Goal: Information Seeking & Learning: Learn about a topic

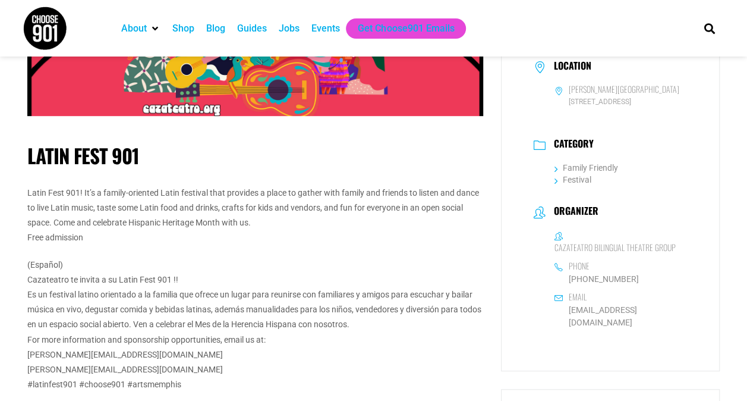
scroll to position [213, 0]
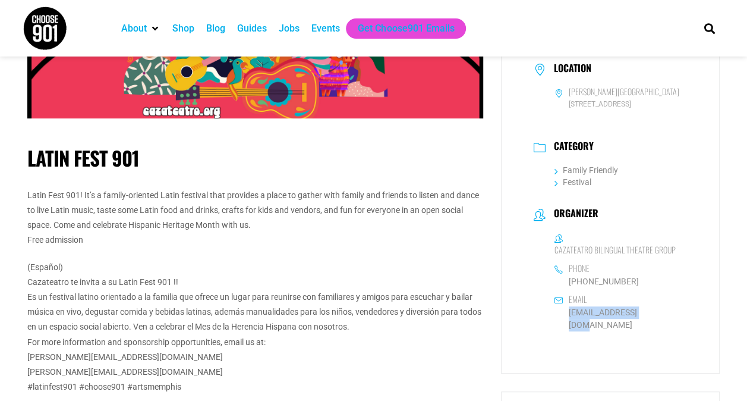
drag, startPoint x: 647, startPoint y: 330, endPoint x: 559, endPoint y: 326, distance: 88.1
click at [559, 326] on dl "Cazateatro Bilingual Theatre Group Phone 662-469-6095 Email info@cazateatro.org" at bounding box center [611, 281] width 154 height 99
drag, startPoint x: 559, startPoint y: 326, endPoint x: 586, endPoint y: 327, distance: 27.4
copy link "info@cazateatro.org"
click at [490, 178] on div "Latin Fest 901 Latin Fest 901! It’s a family-oriented Latin festival that provi…" at bounding box center [255, 258] width 474 height 792
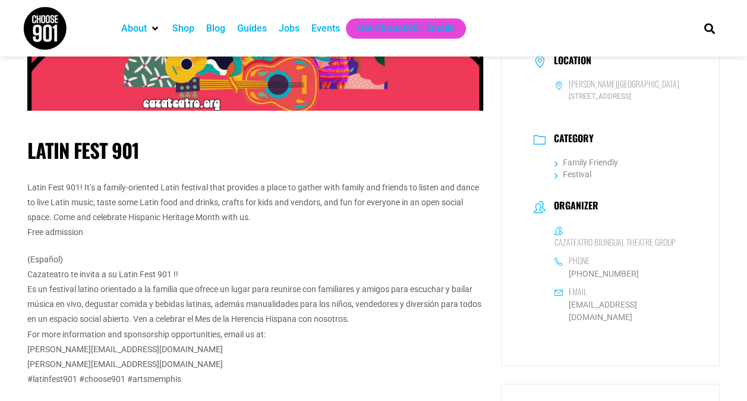
scroll to position [313, 0]
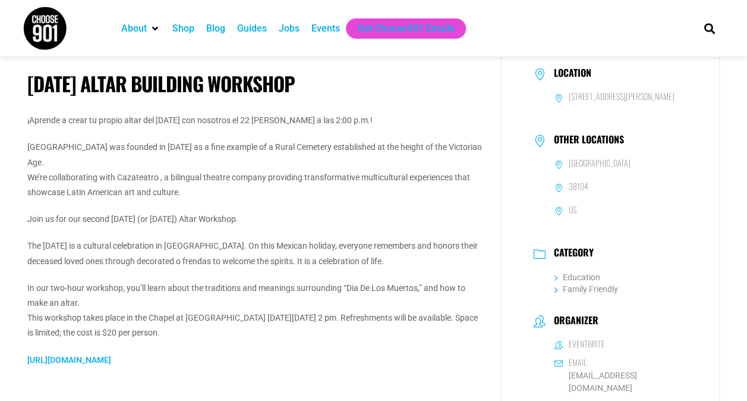
scroll to position [259, 0]
drag, startPoint x: 326, startPoint y: 184, endPoint x: 281, endPoint y: 94, distance: 100.2
click at [281, 94] on div "[DATE] Altar Building Workshop ¡Aprende a crear tu propio altar del [DATE] con …" at bounding box center [255, 225] width 456 height 355
drag, startPoint x: 281, startPoint y: 94, endPoint x: 395, endPoint y: 112, distance: 114.9
click at [395, 112] on p "¡Aprende a crear tu propio altar del [DATE] con nosotros el 22 [PERSON_NAME] a …" at bounding box center [255, 119] width 456 height 15
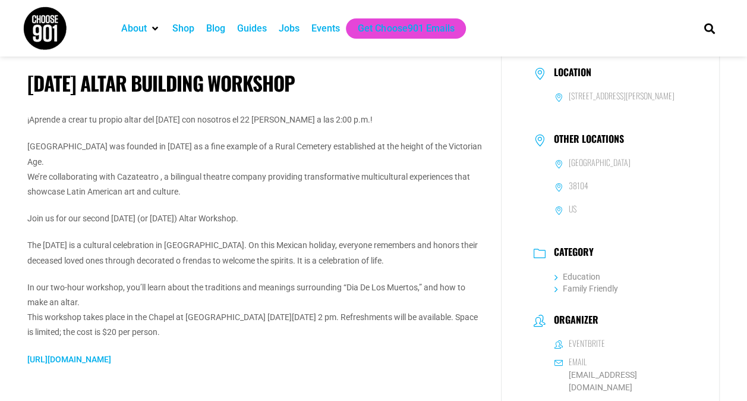
click at [395, 112] on p "¡Aprende a crear tu propio altar del [DATE] con nosotros el 22 [PERSON_NAME] a …" at bounding box center [255, 119] width 456 height 15
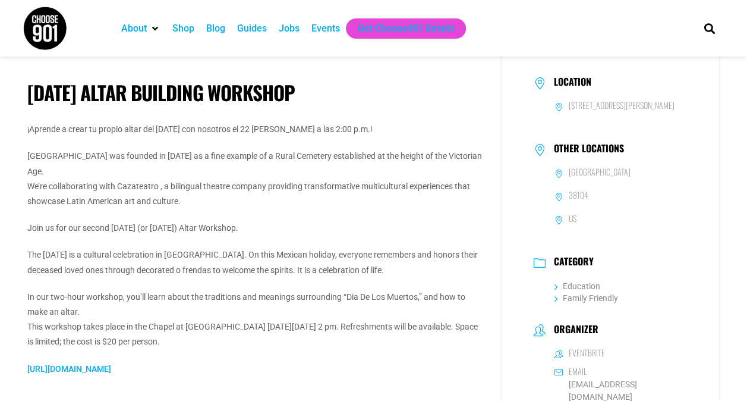
scroll to position [251, 0]
